Goal: Check status: Check status

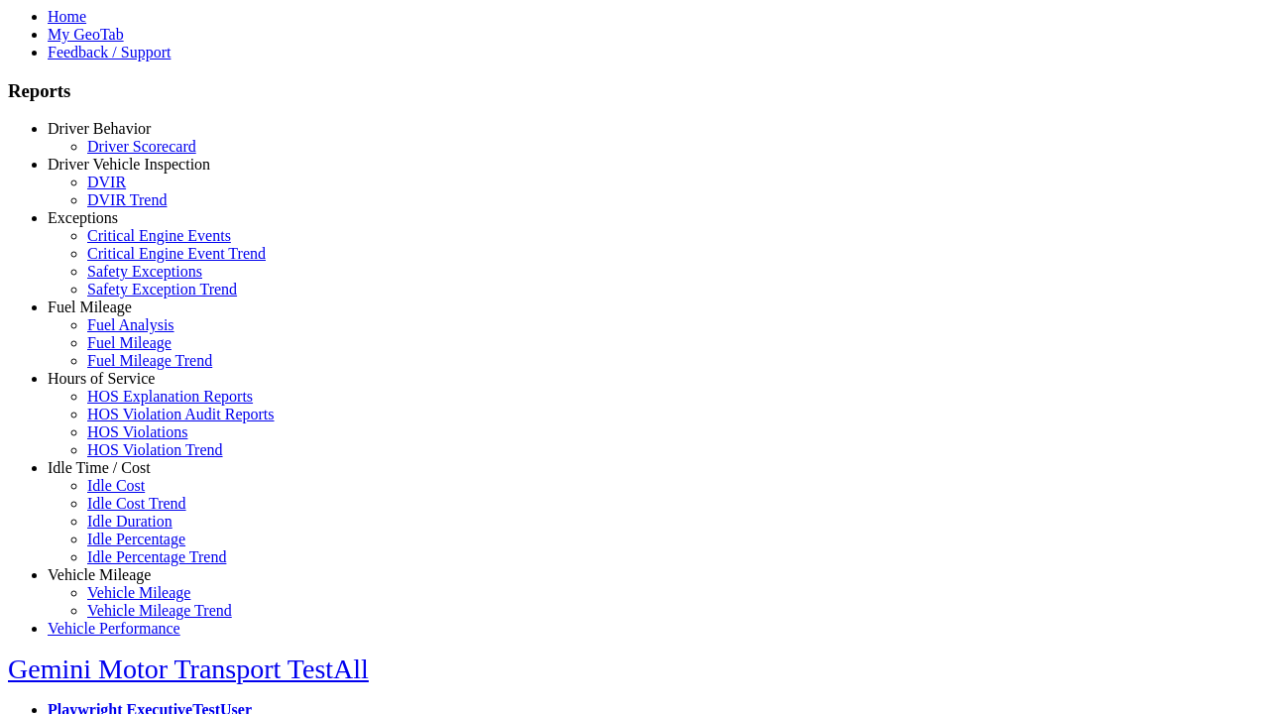
click at [114, 387] on link "Hours of Service" at bounding box center [101, 378] width 107 height 17
click at [129, 405] on link "HOS Explanation Reports" at bounding box center [170, 396] width 166 height 17
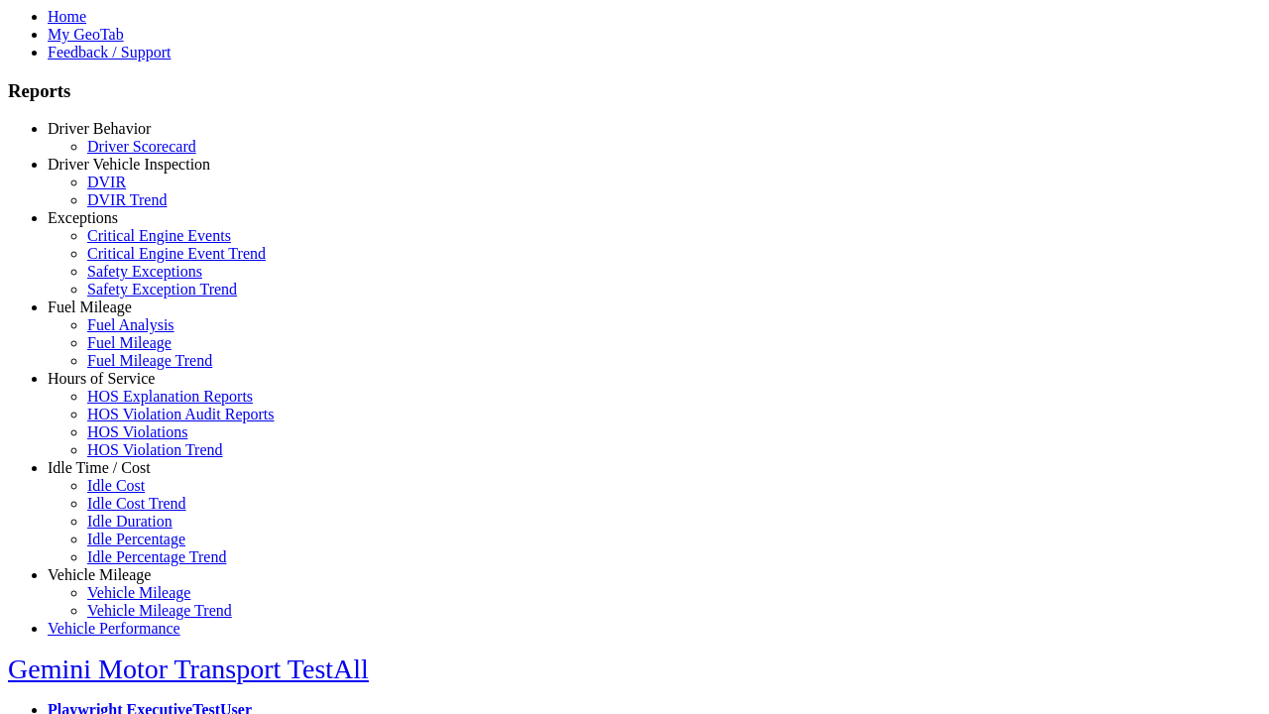
type input "**********"
type input "*********"
